Goal: Navigation & Orientation: Find specific page/section

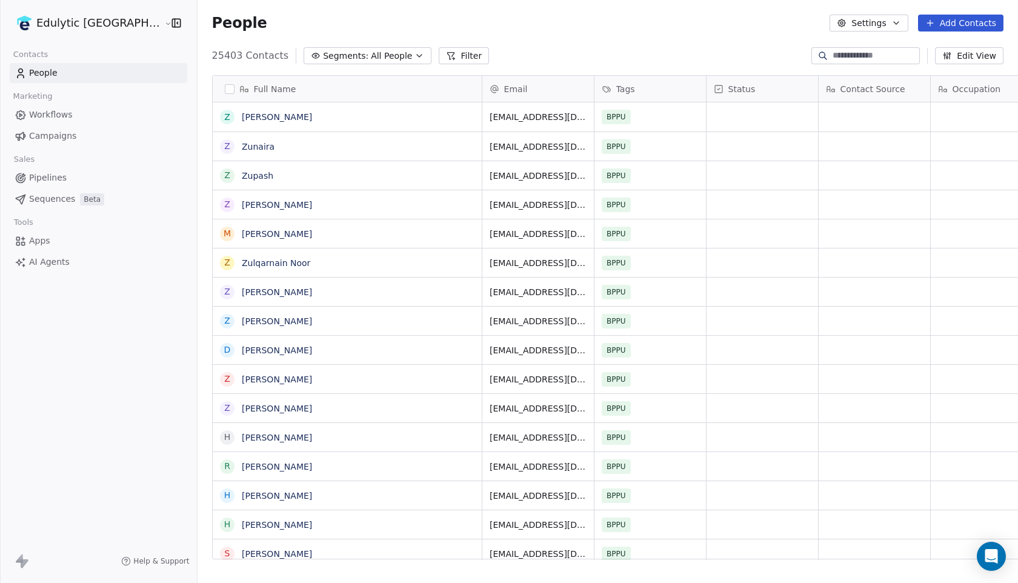
scroll to position [513, 854]
click at [40, 129] on link "Campaigns" at bounding box center [98, 136] width 177 height 20
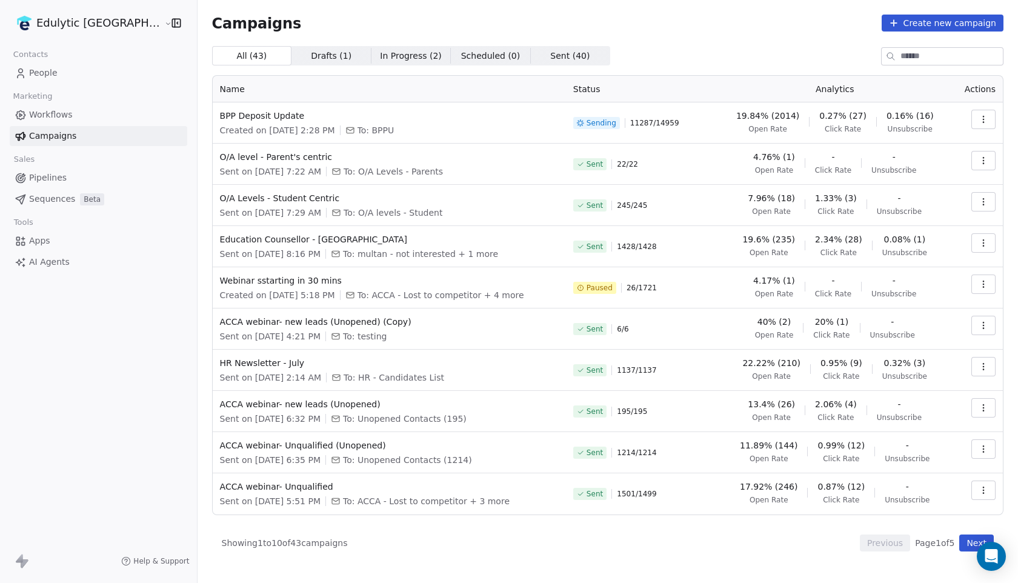
click at [62, 116] on span "Workflows" at bounding box center [51, 114] width 44 height 13
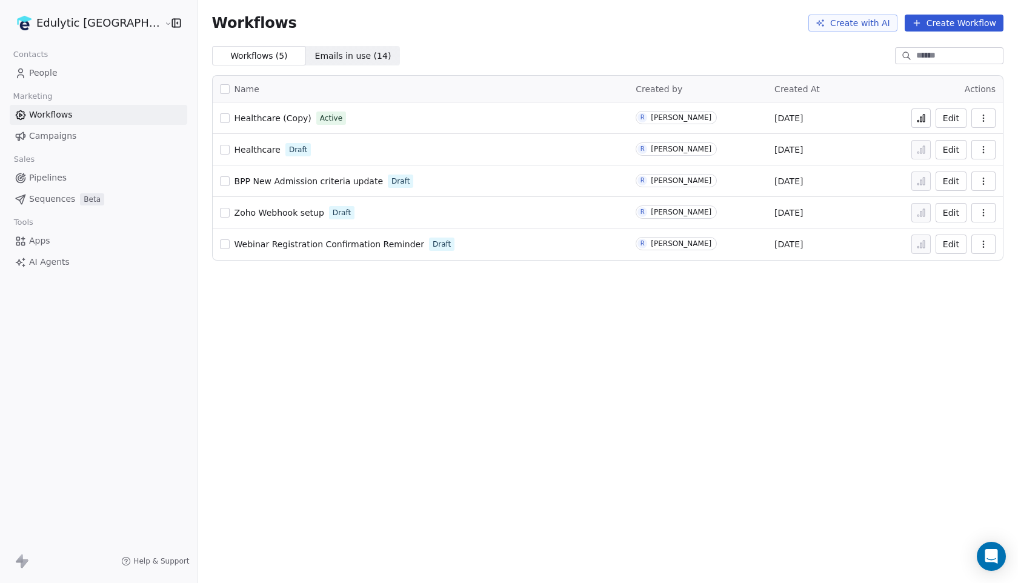
click at [236, 118] on span "Healthcare (Copy)" at bounding box center [272, 118] width 77 height 10
click at [917, 116] on icon at bounding box center [921, 118] width 10 height 10
click at [51, 139] on span "Campaigns" at bounding box center [52, 136] width 47 height 13
